Goal: Task Accomplishment & Management: Manage account settings

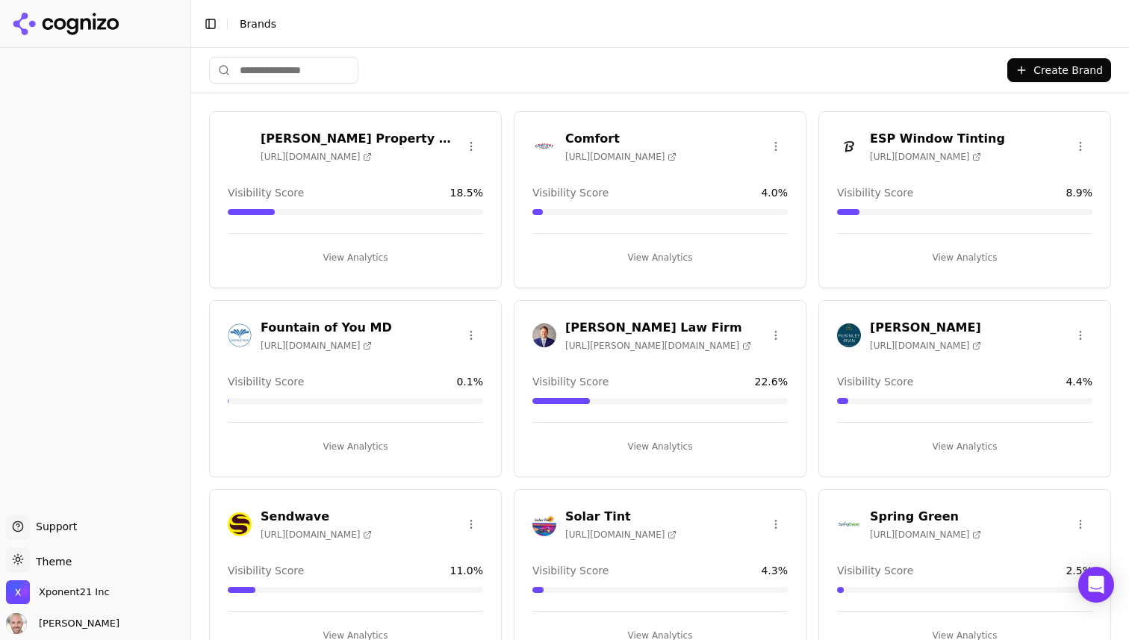
scroll to position [149, 0]
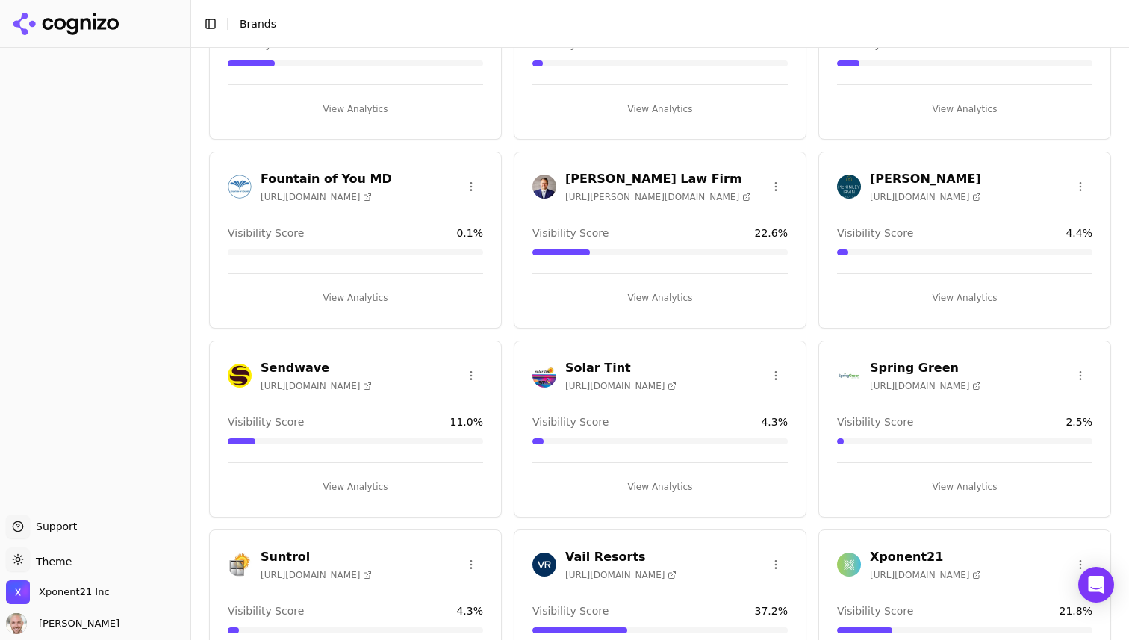
click at [382, 372] on div "Sendwave [URL][DOMAIN_NAME]" at bounding box center [355, 375] width 255 height 33
click at [308, 369] on h3 "Sendwave" at bounding box center [316, 368] width 111 height 18
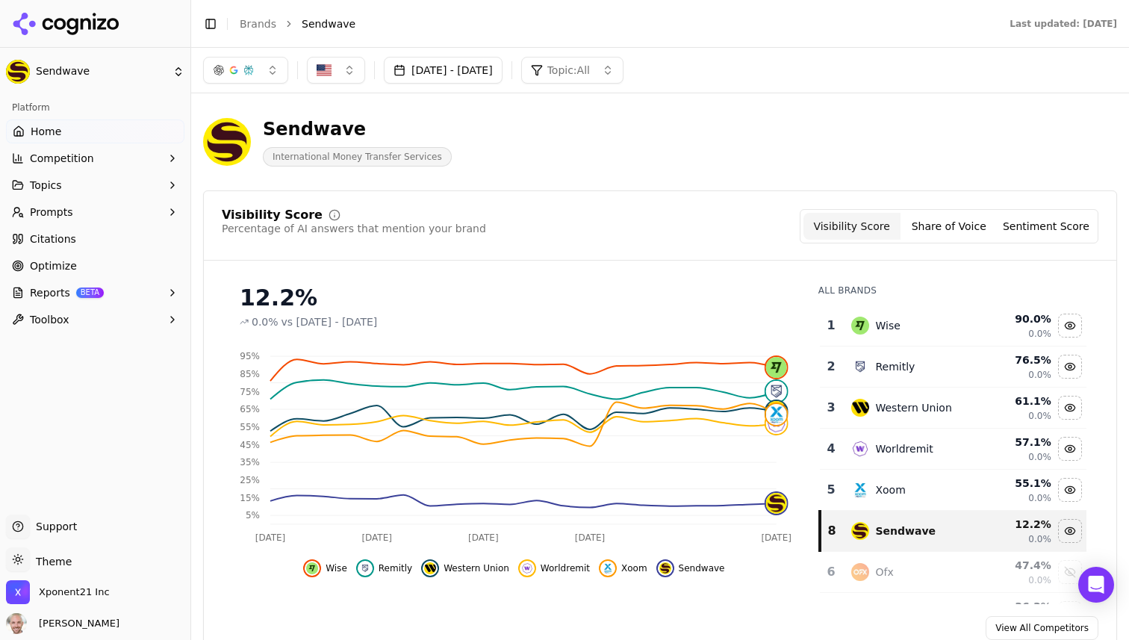
click at [133, 184] on button "Topics" at bounding box center [95, 185] width 179 height 24
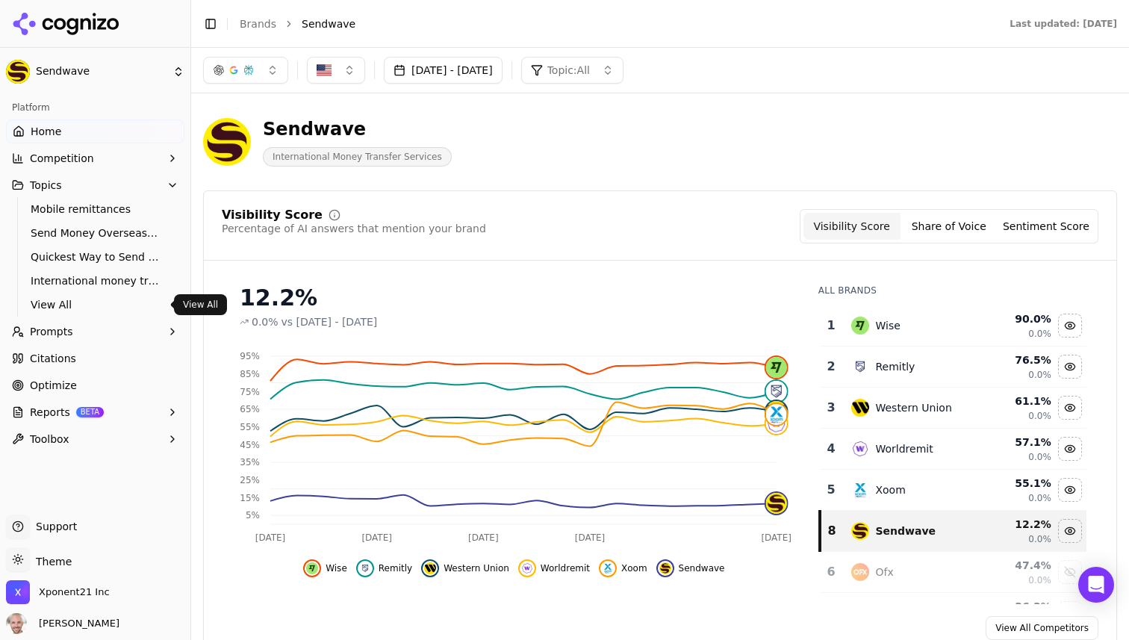
click at [58, 305] on span "View All" at bounding box center [96, 304] width 130 height 15
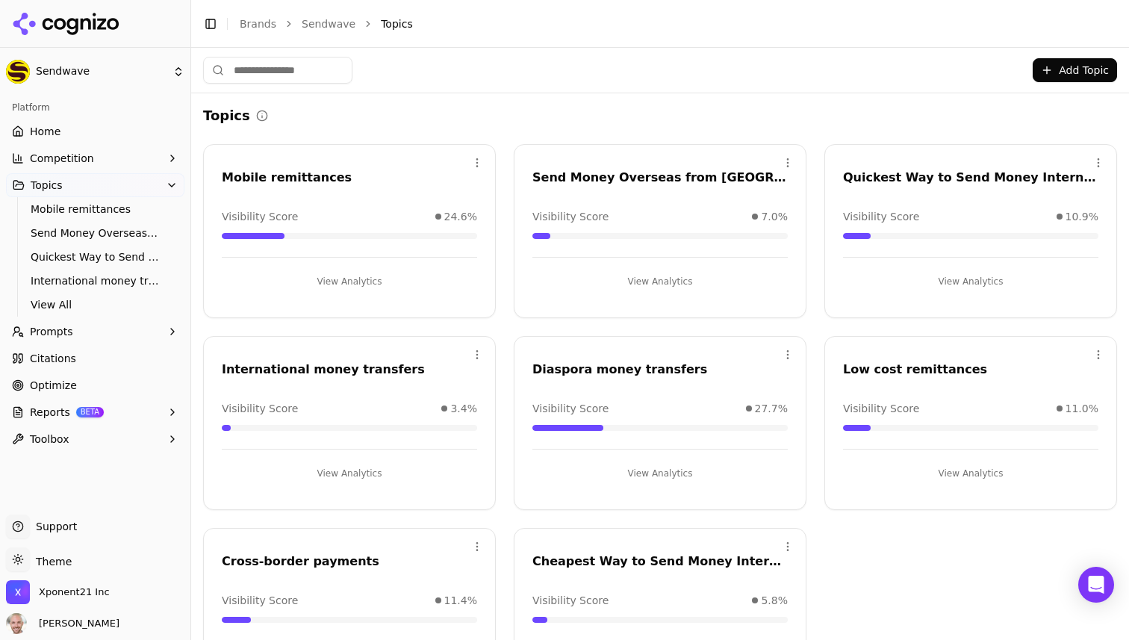
click at [55, 325] on span "Prompts" at bounding box center [51, 331] width 43 height 15
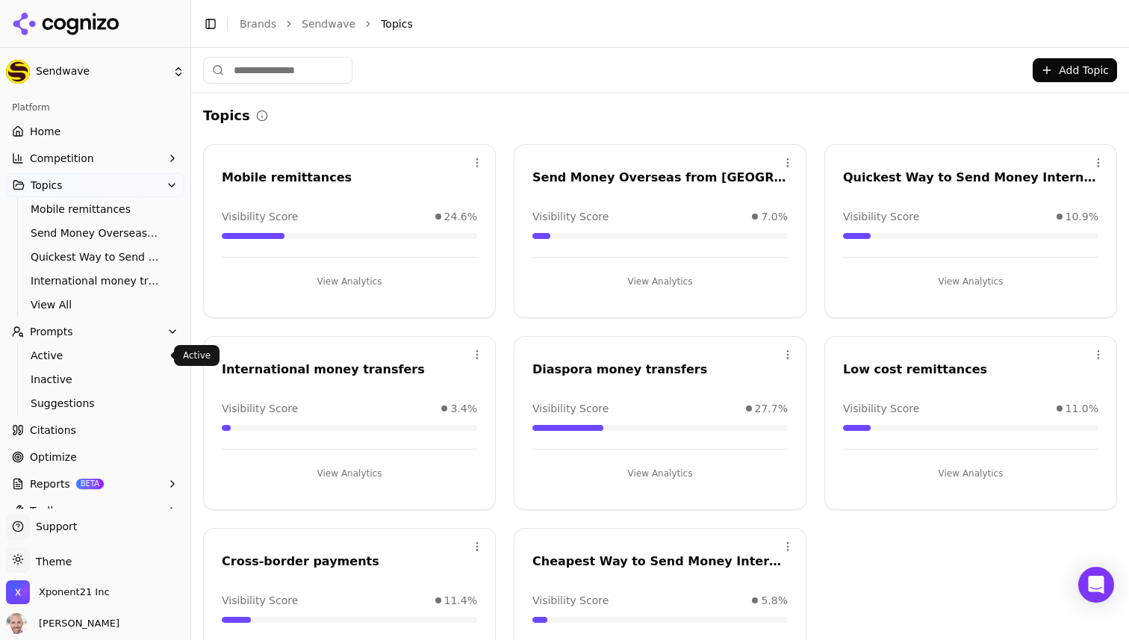
click at [50, 358] on span "Active" at bounding box center [96, 355] width 130 height 15
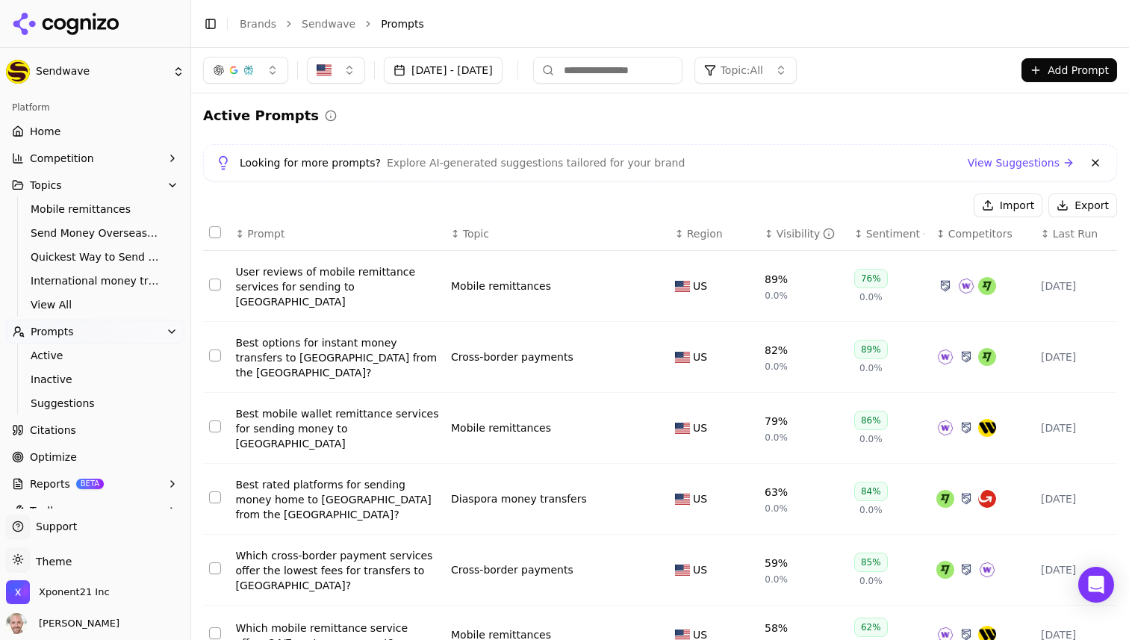
scroll to position [13, 0]
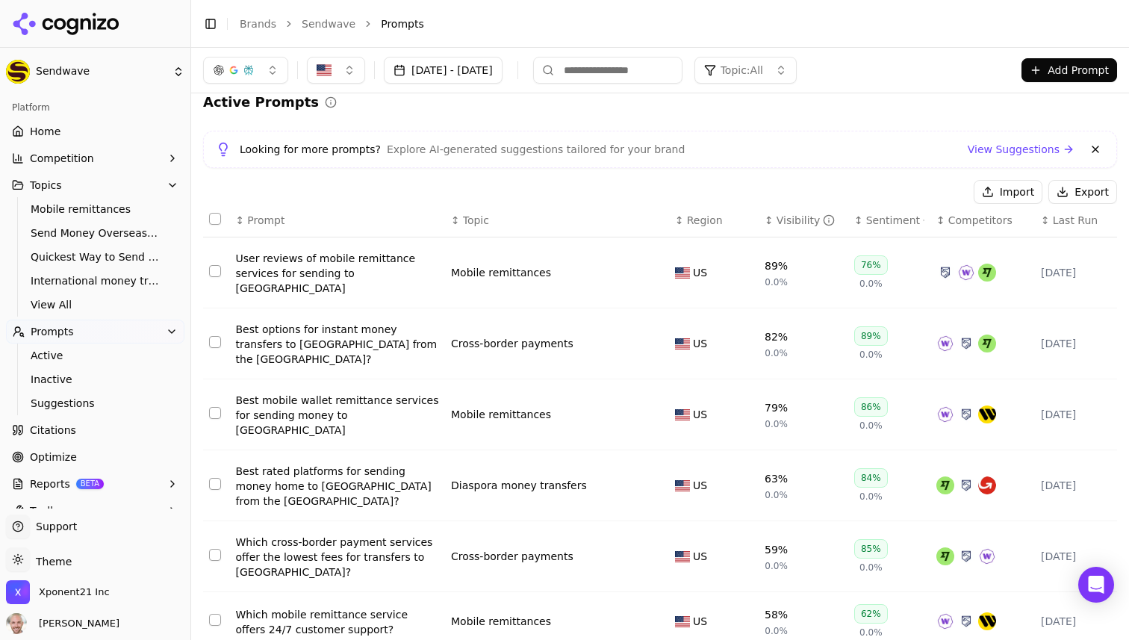
click at [800, 220] on div "Visibility" at bounding box center [806, 220] width 59 height 15
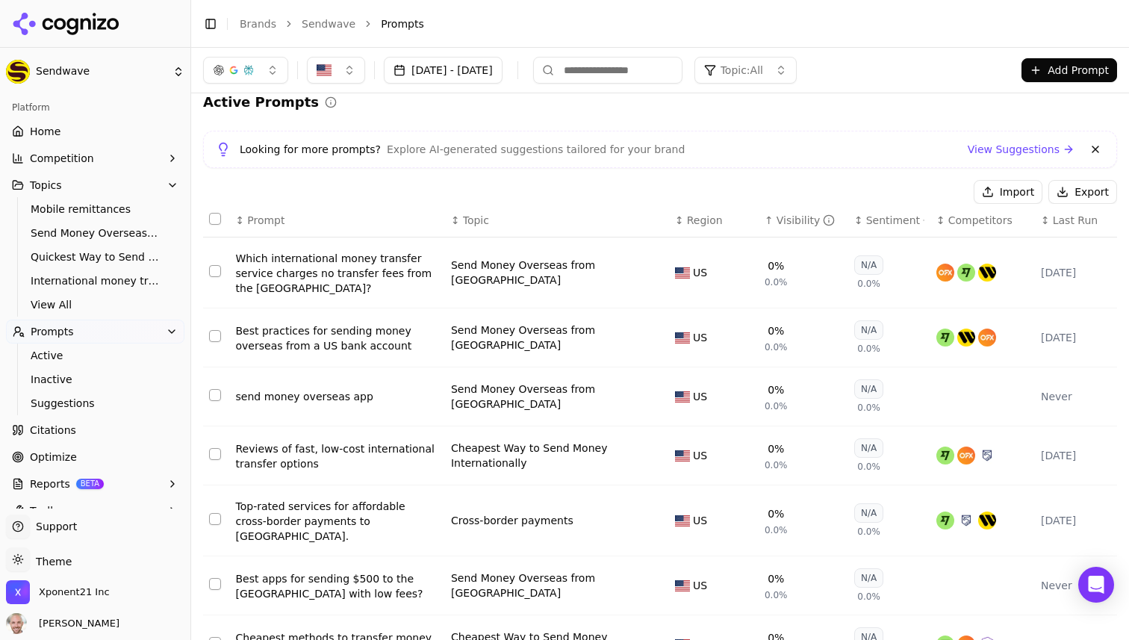
click at [800, 220] on div "Visibility" at bounding box center [806, 220] width 59 height 15
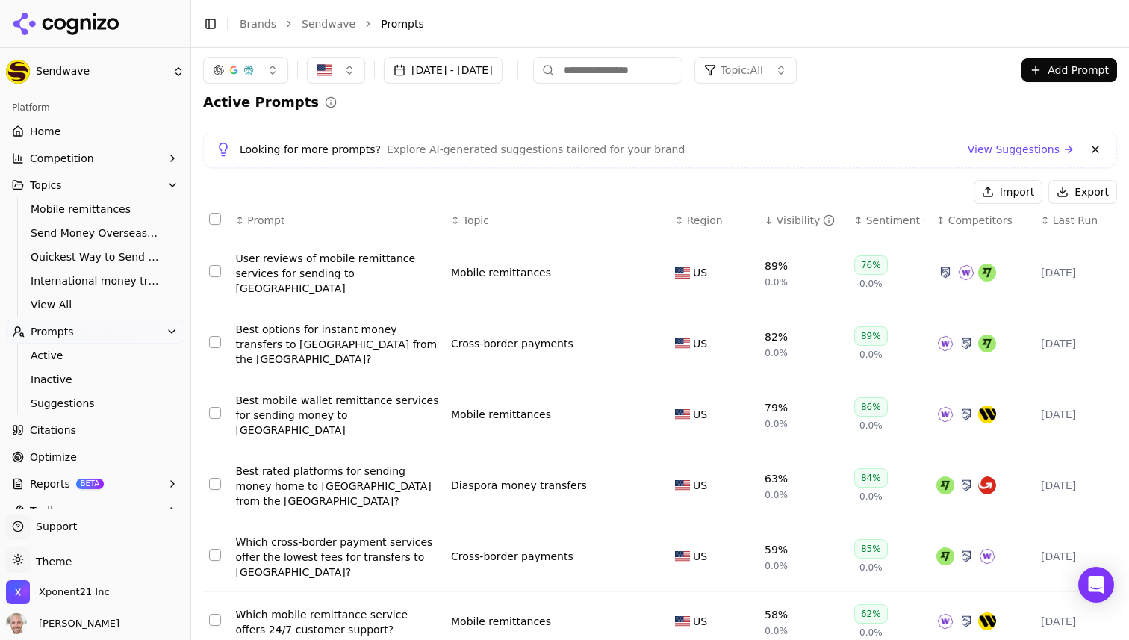
scroll to position [0, 0]
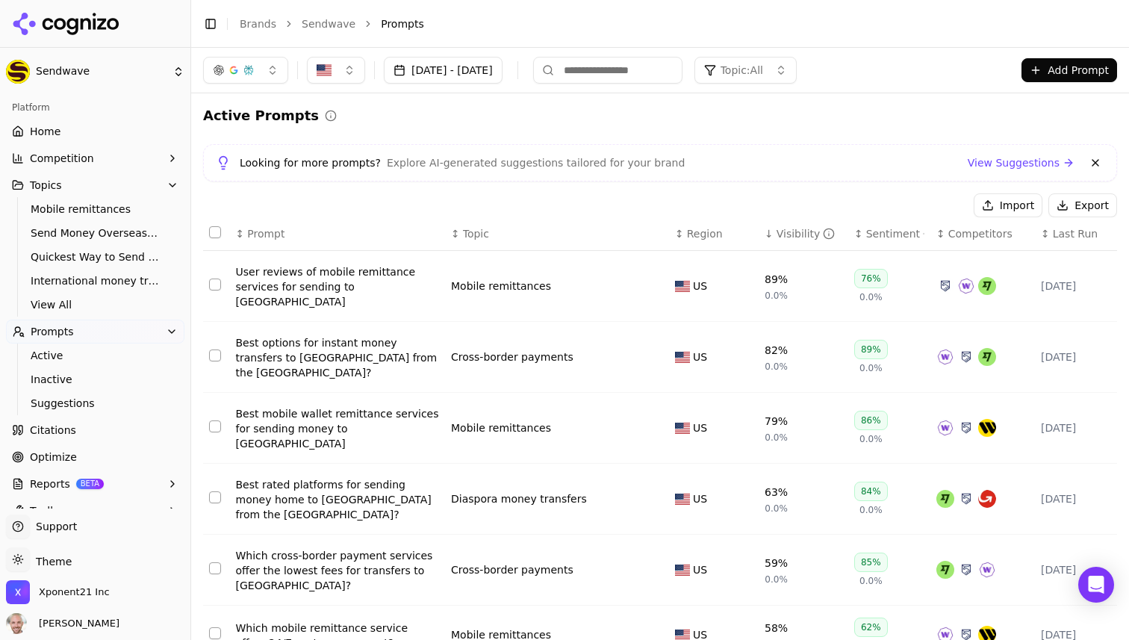
click at [41, 127] on span "Home" at bounding box center [45, 131] width 31 height 15
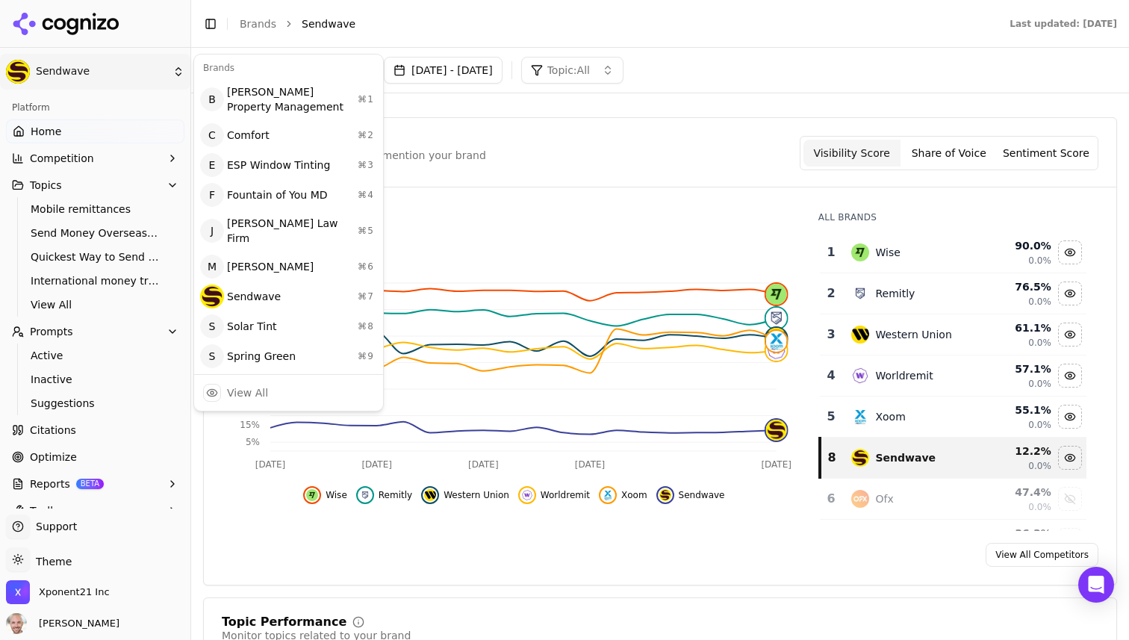
click at [148, 68] on html "Sendwave Platform Home Competition Topics Mobile remittances Send Money Oversea…" at bounding box center [564, 320] width 1129 height 640
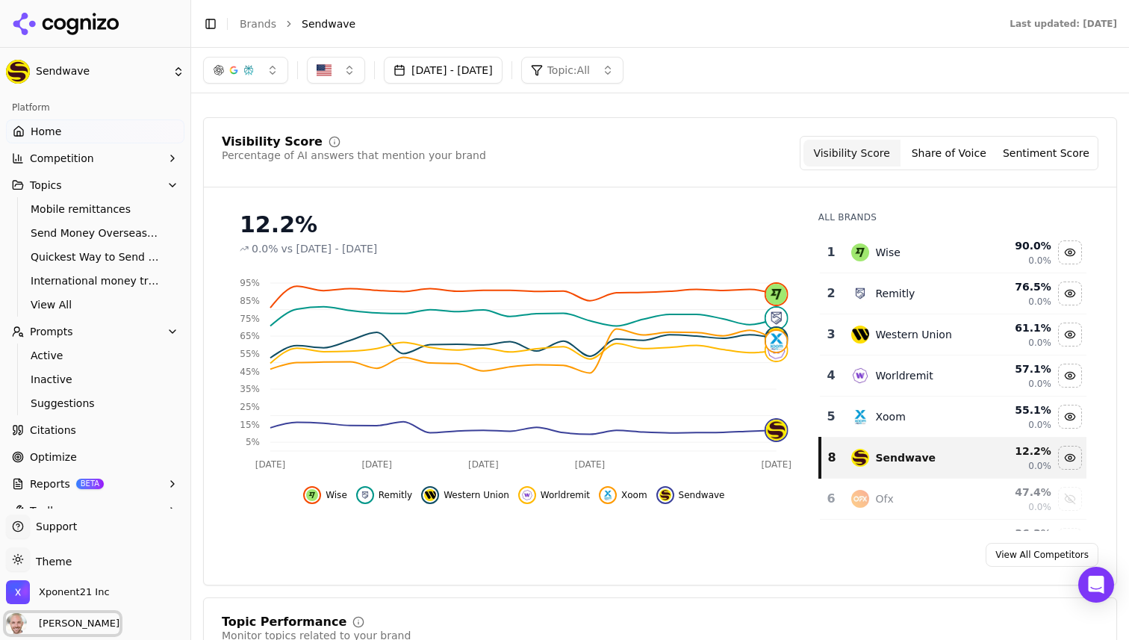
click at [81, 621] on span "[PERSON_NAME]" at bounding box center [76, 623] width 87 height 13
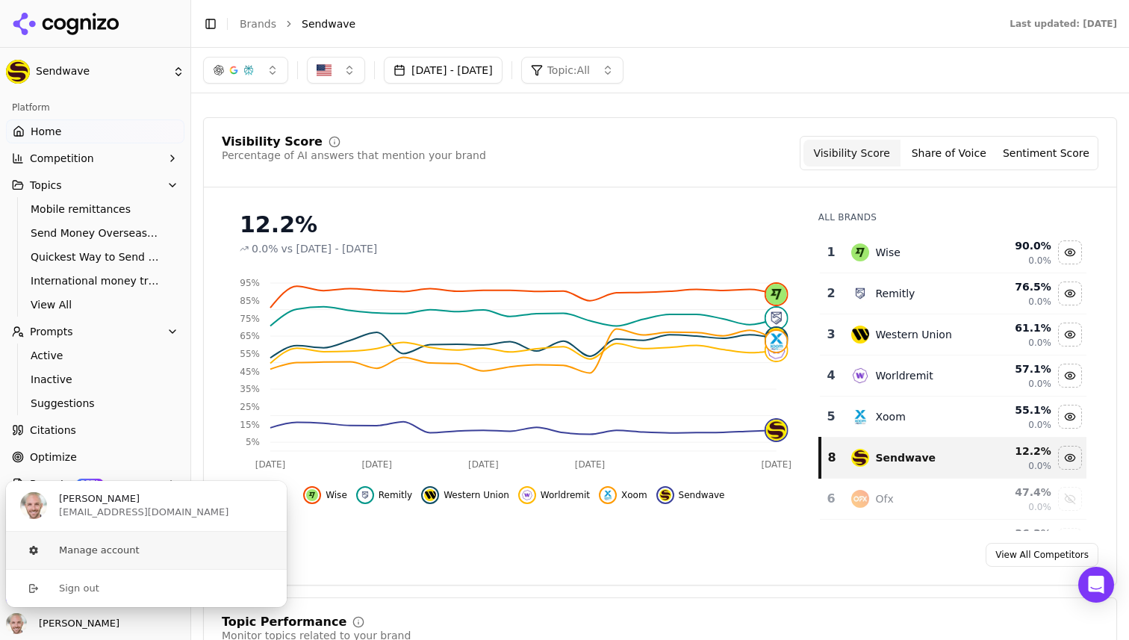
click at [117, 548] on button "Manage account" at bounding box center [146, 550] width 282 height 37
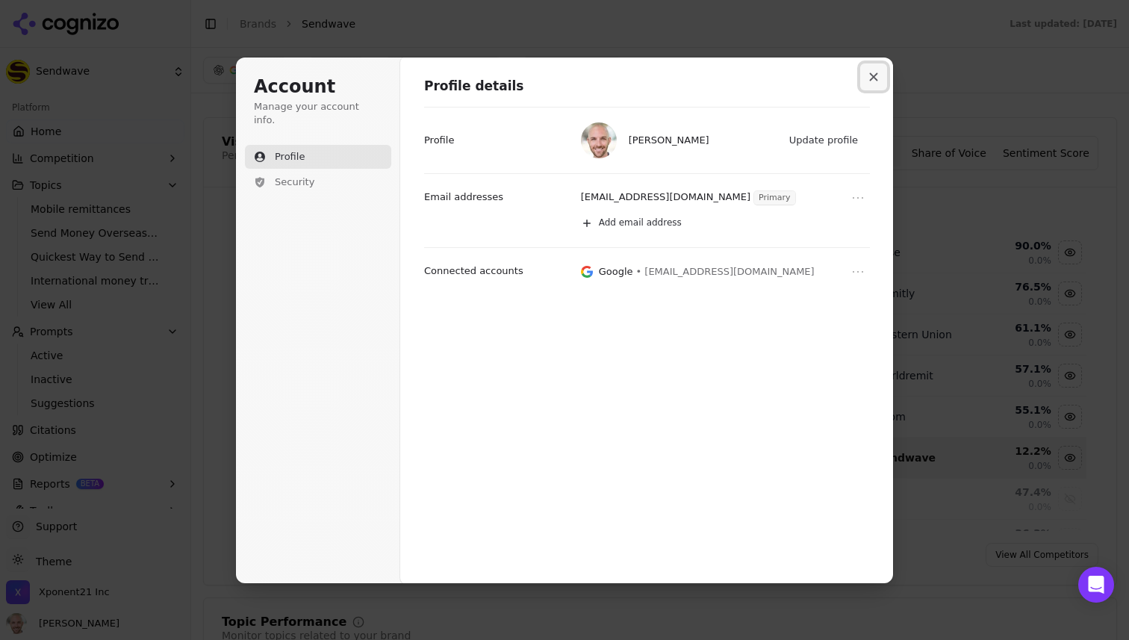
click at [875, 73] on icon "Close modal" at bounding box center [874, 76] width 8 height 8
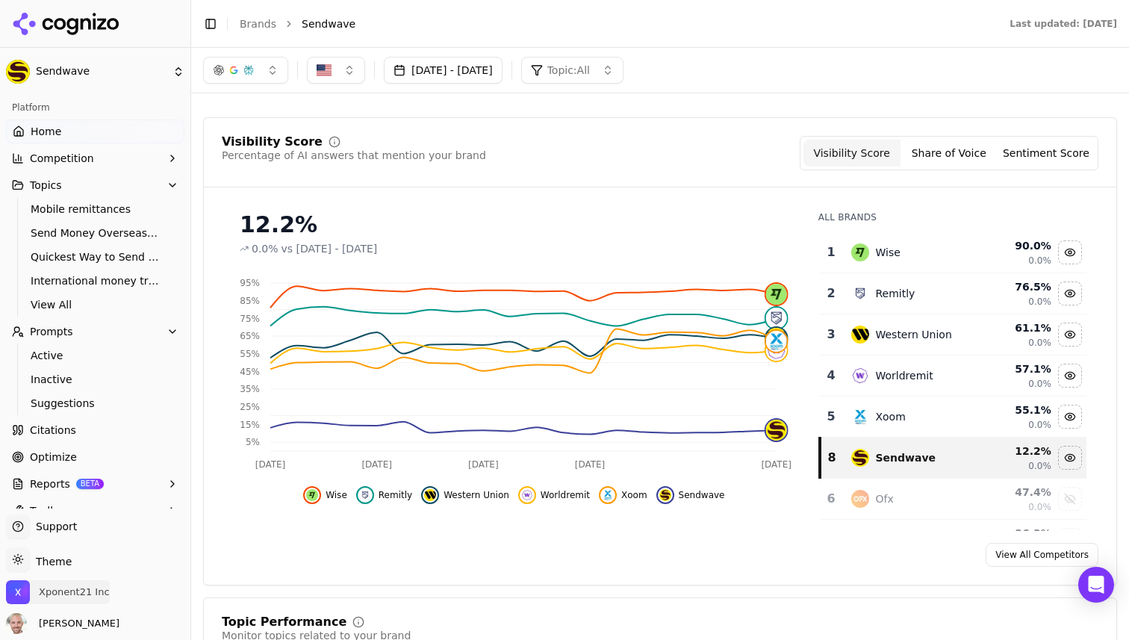
click at [60, 589] on span "Xponent21 Inc" at bounding box center [74, 592] width 71 height 13
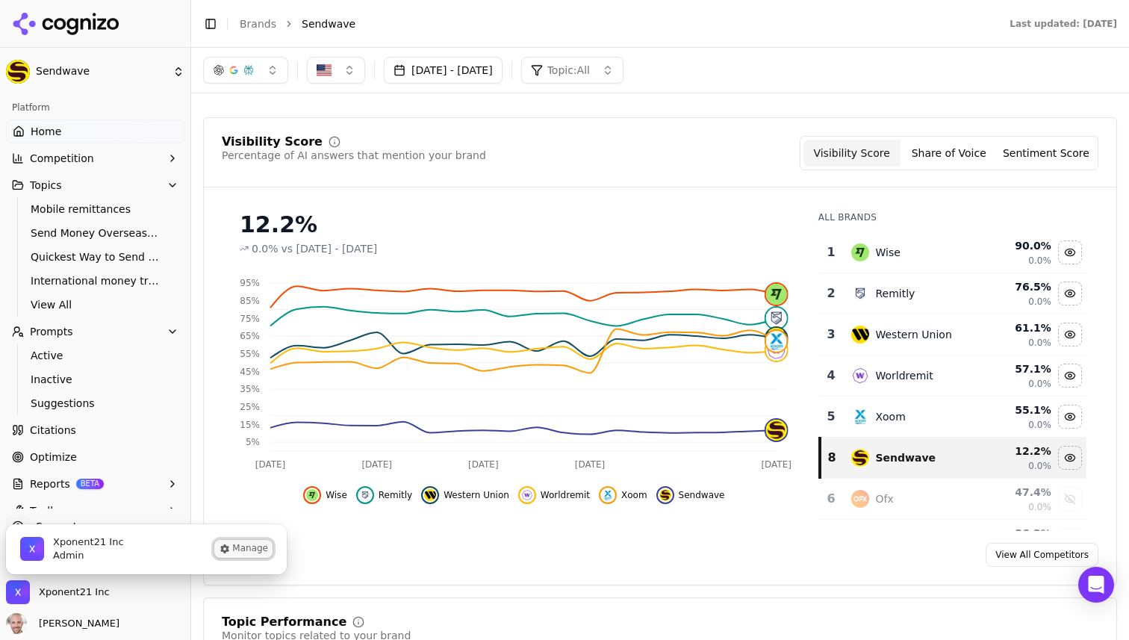
click at [237, 546] on button "Manage" at bounding box center [243, 549] width 58 height 18
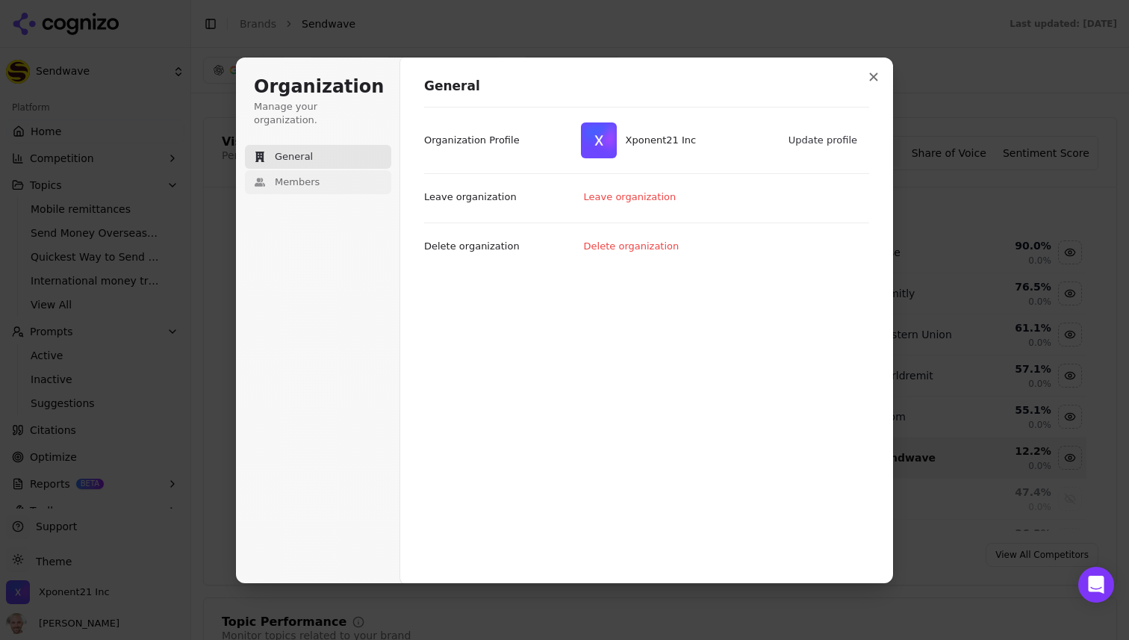
click at [302, 176] on span "Members" at bounding box center [297, 182] width 45 height 13
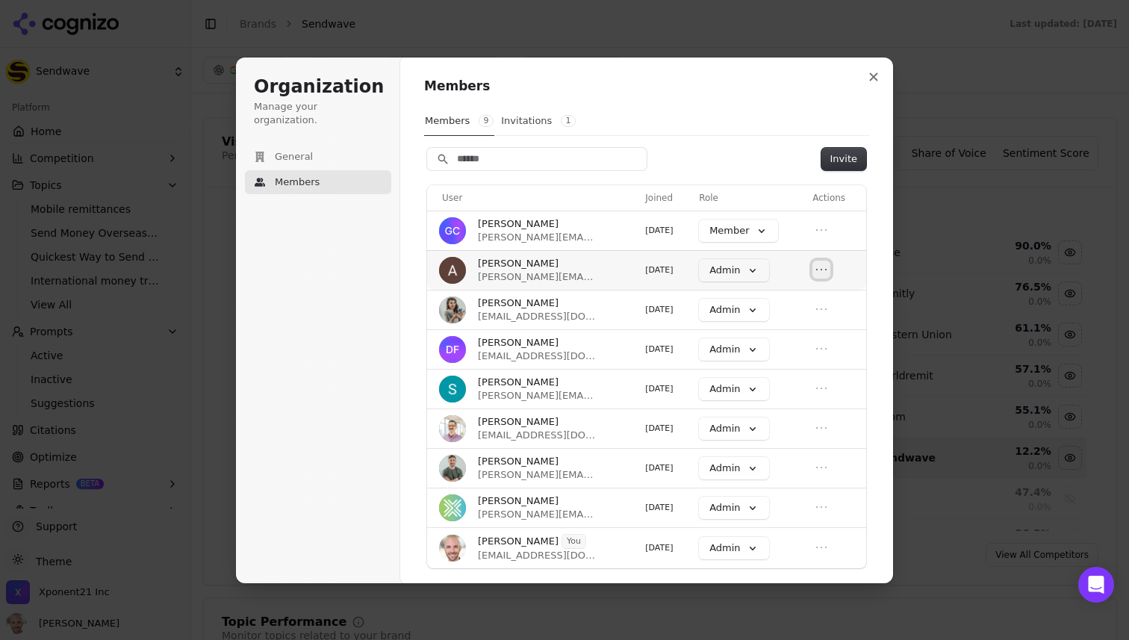
click at [825, 267] on icon "Open menu" at bounding box center [821, 269] width 15 height 15
click at [825, 267] on icon "Close menu" at bounding box center [821, 269] width 15 height 15
click at [529, 123] on button "Invitations 1" at bounding box center [538, 121] width 76 height 28
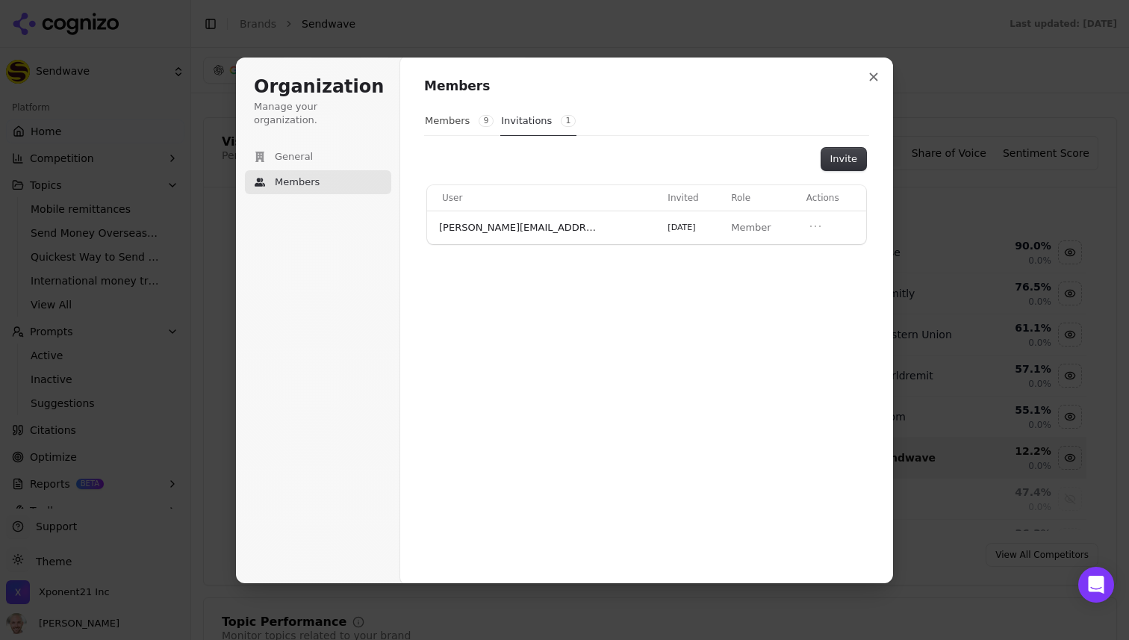
click at [822, 151] on div "Invite" at bounding box center [646, 159] width 445 height 22
click at [843, 161] on button "Invite" at bounding box center [844, 159] width 45 height 22
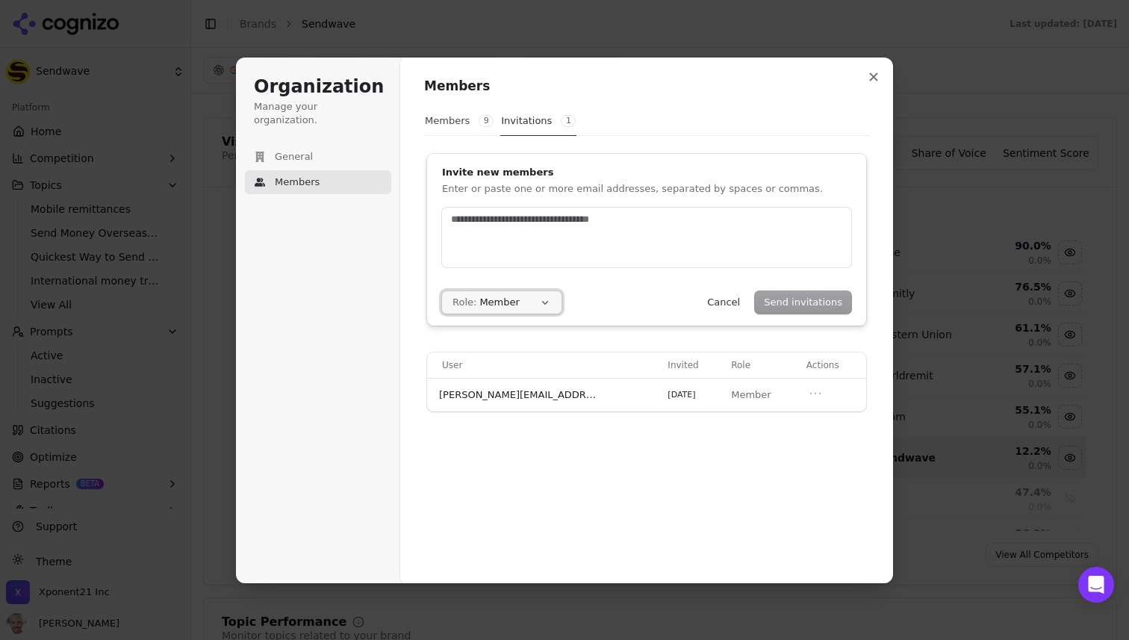
click at [507, 308] on button "Role: Member" at bounding box center [502, 302] width 120 height 22
click at [728, 302] on button "Cancel" at bounding box center [723, 302] width 51 height 22
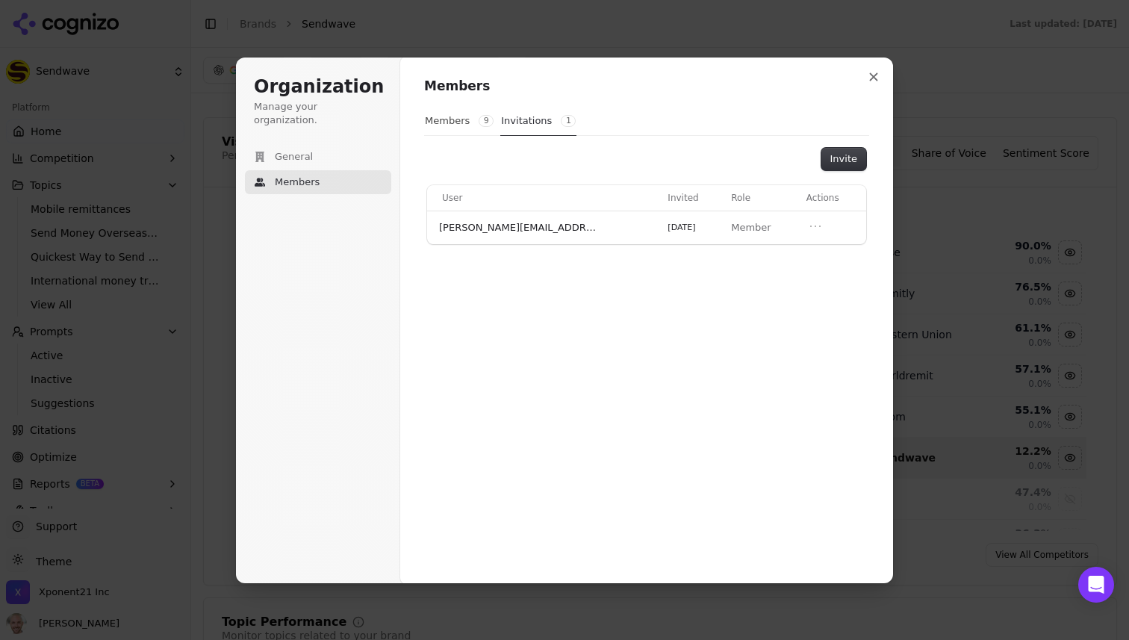
click at [521, 329] on div "Members Members 9 Invitations 1 Invite User Invited Role Actions [PERSON_NAME][…" at bounding box center [646, 320] width 493 height 527
click at [456, 121] on button "Members 9" at bounding box center [459, 121] width 70 height 28
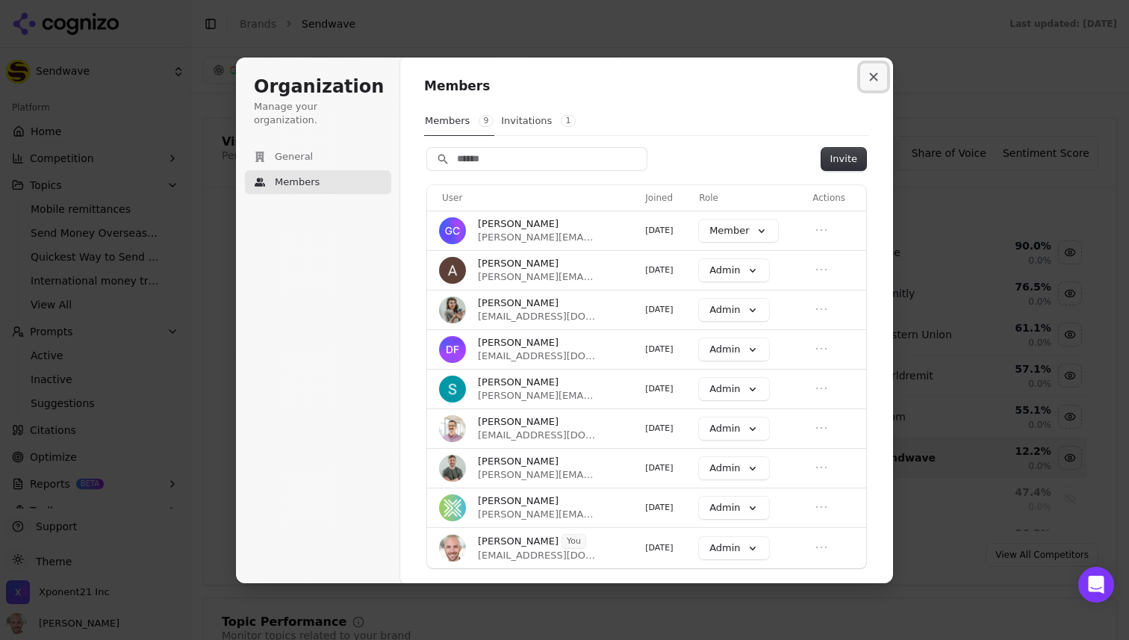
click at [874, 69] on button "Close modal" at bounding box center [873, 76] width 27 height 27
